Goal: Transaction & Acquisition: Obtain resource

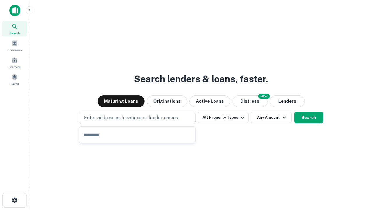
type input "**********"
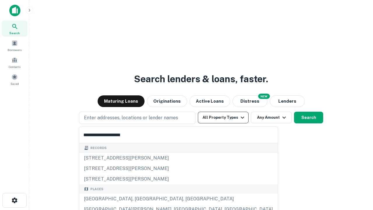
click at [139, 199] on div "Santa Monica, CA, USA" at bounding box center [178, 199] width 198 height 10
click at [223, 117] on button "All Property Types" at bounding box center [223, 118] width 51 height 12
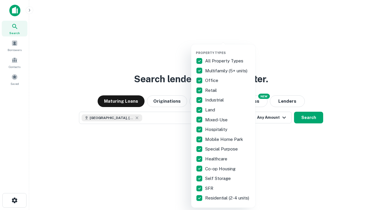
click at [228, 49] on button "button" at bounding box center [228, 49] width 64 height 0
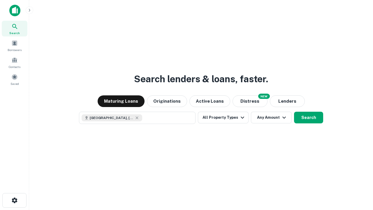
scroll to position [9, 0]
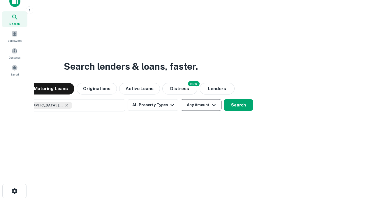
click at [181, 99] on button "Any Amount" at bounding box center [201, 105] width 41 height 12
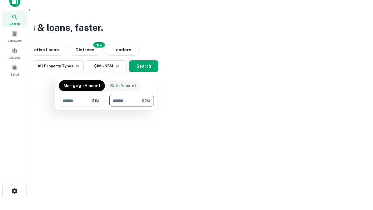
type input "*******"
click at [106, 106] on button "button" at bounding box center [106, 106] width 95 height 0
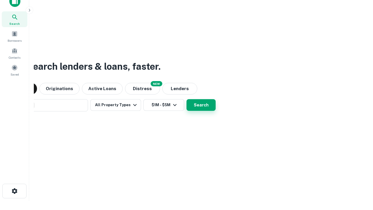
click at [187, 99] on button "Search" at bounding box center [201, 105] width 29 height 12
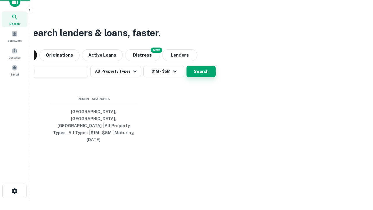
scroll to position [15, 165]
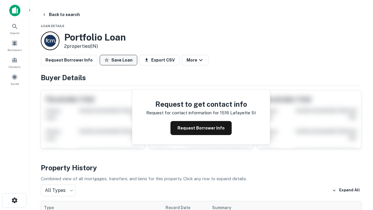
click at [118, 60] on button "Save Loan" at bounding box center [119, 60] width 38 height 10
click at [120, 60] on button "Loan Saved" at bounding box center [120, 60] width 40 height 10
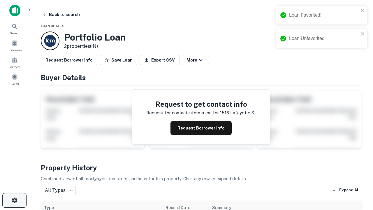
click at [14, 200] on icon "button" at bounding box center [14, 200] width 7 height 7
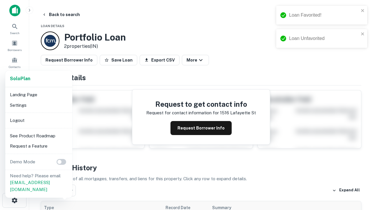
click at [38, 120] on li "Logout" at bounding box center [39, 120] width 62 height 10
